Goal: Task Accomplishment & Management: Use online tool/utility

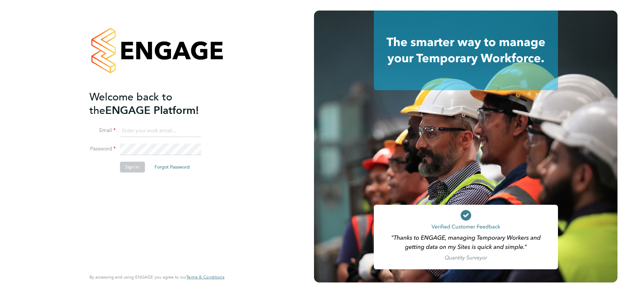
type input "[PERSON_NAME][EMAIL_ADDRESS][DOMAIN_NAME]"
click at [133, 164] on button "Sign In" at bounding box center [132, 166] width 25 height 11
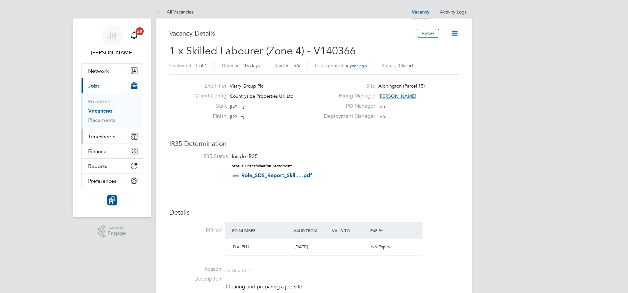
click at [100, 131] on button "Timesheets" at bounding box center [112, 136] width 61 height 14
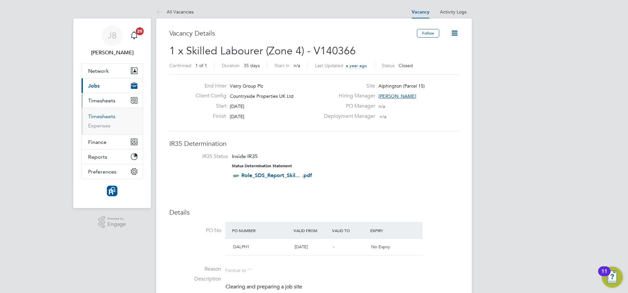
click at [102, 116] on link "Timesheets" at bounding box center [101, 116] width 27 height 6
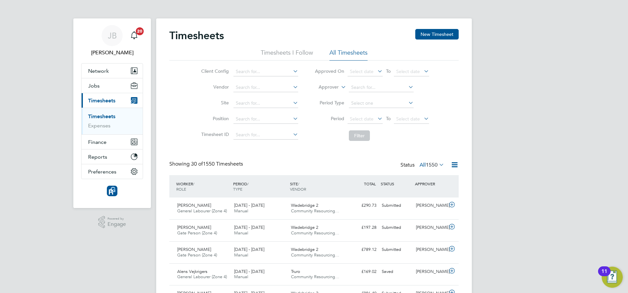
scroll to position [17, 57]
